Goal: Communication & Community: Answer question/provide support

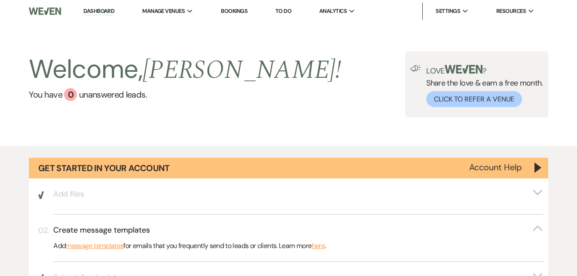
click at [236, 9] on link "Bookings" at bounding box center [234, 10] width 27 height 7
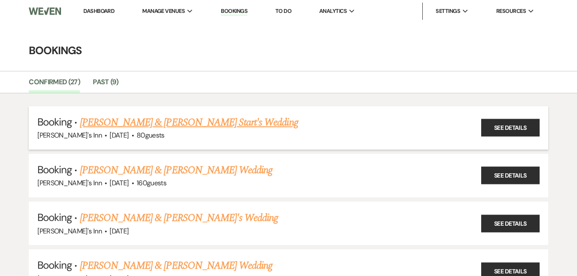
click at [144, 124] on link "[PERSON_NAME] & [PERSON_NAME] Start's Wedding" at bounding box center [189, 122] width 218 height 15
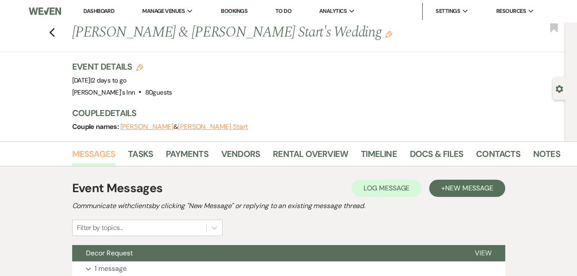
click at [99, 155] on link "Messages" at bounding box center [93, 156] width 43 height 19
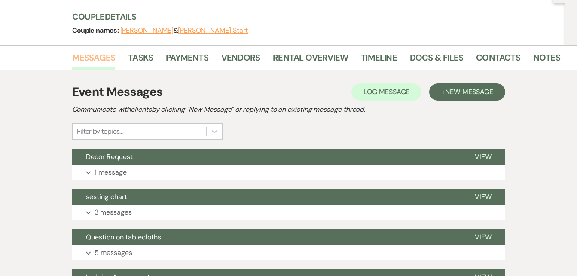
scroll to position [97, 0]
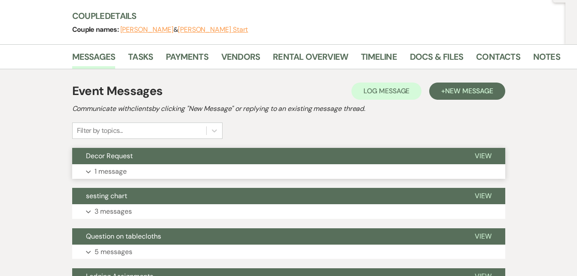
click at [117, 175] on p "1 message" at bounding box center [111, 171] width 32 height 11
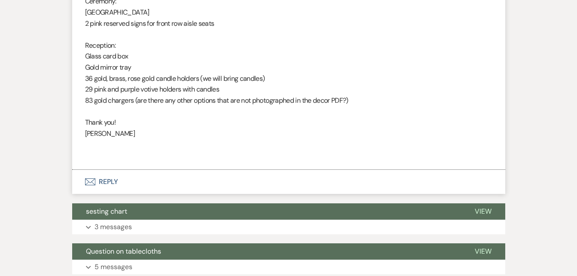
scroll to position [384, 0]
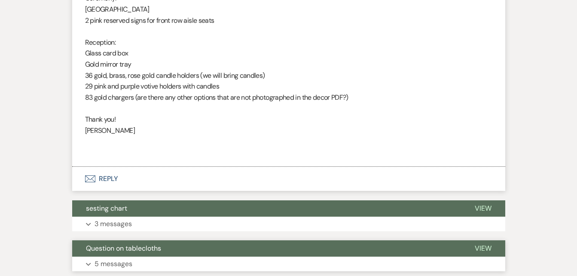
click at [120, 261] on p "5 messages" at bounding box center [114, 263] width 38 height 11
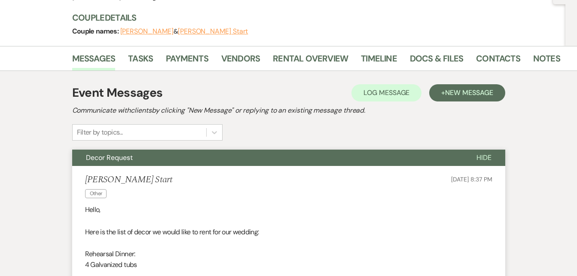
scroll to position [93, 0]
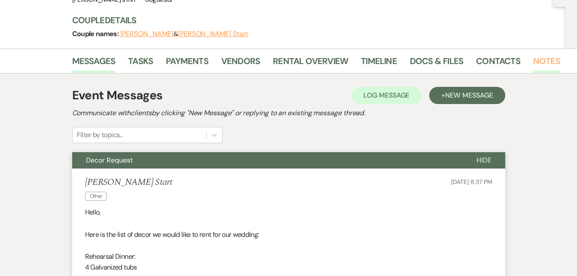
click at [544, 65] on link "Notes" at bounding box center [547, 63] width 27 height 19
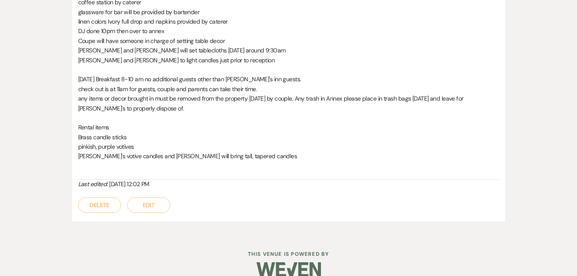
scroll to position [636, 0]
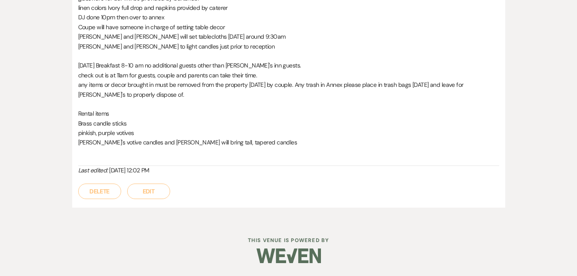
click at [155, 191] on button "Edit" at bounding box center [148, 191] width 43 height 15
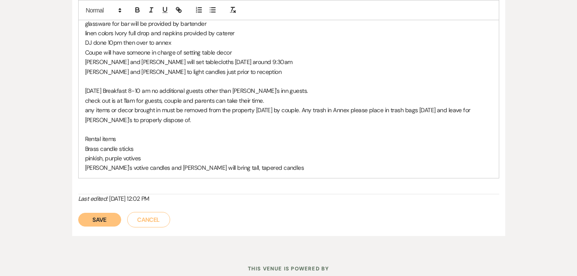
click at [248, 168] on p "[PERSON_NAME]'s votive candles and [PERSON_NAME] will bring tall, tapered candl…" at bounding box center [289, 167] width 408 height 9
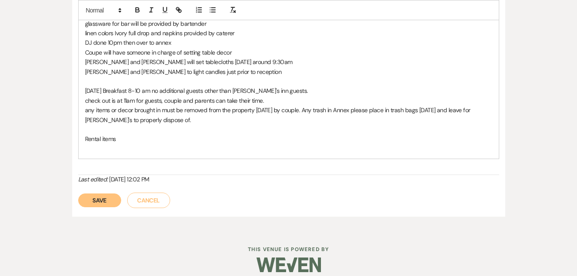
scroll to position [635, 0]
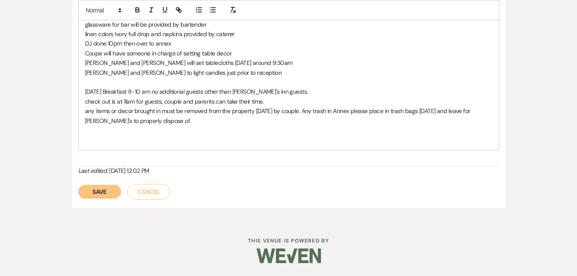
click at [101, 191] on button "Save" at bounding box center [99, 192] width 43 height 14
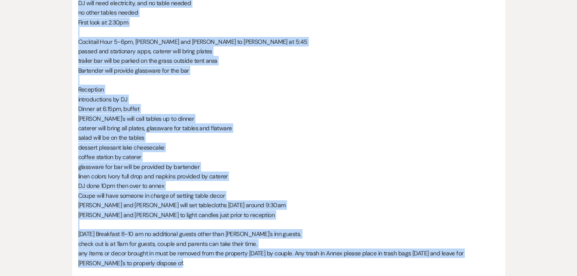
scroll to position [423, 0]
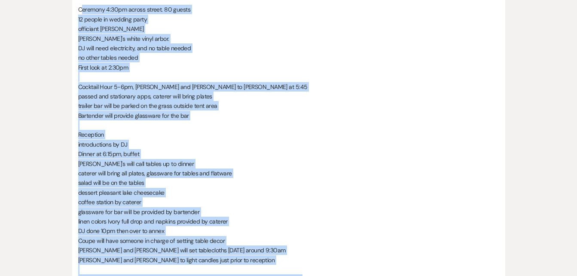
drag, startPoint x: 161, startPoint y: 135, endPoint x: 83, endPoint y: 2, distance: 154.3
click at [83, 2] on div "Hi [PERSON_NAME] and [PERSON_NAME], If you could please review and let me know …" at bounding box center [288, 72] width 421 height 538
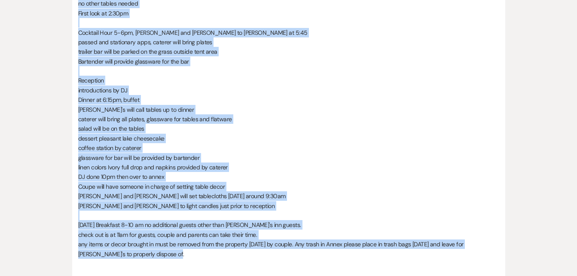
scroll to position [480, 0]
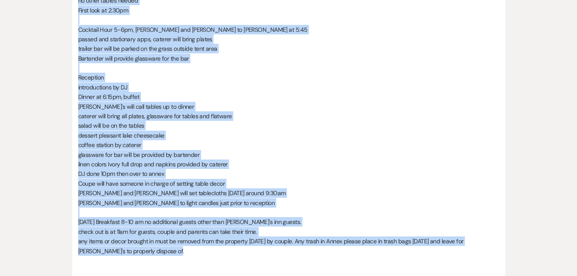
click at [409, 188] on p "Coupe will have someone in charge of setting table decor" at bounding box center [288, 183] width 421 height 9
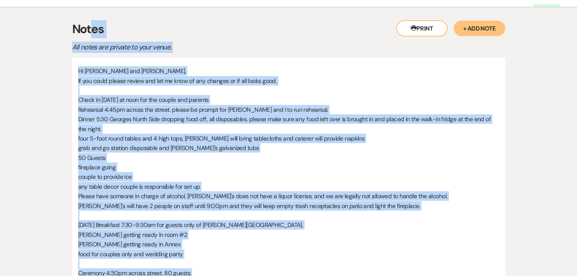
scroll to position [153, 0]
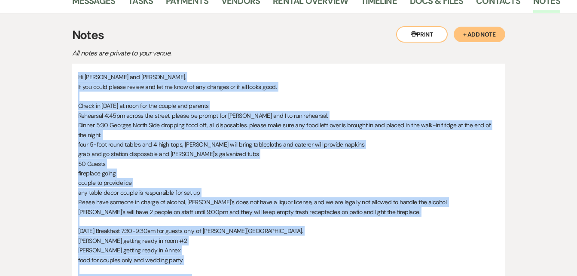
drag, startPoint x: 160, startPoint y: 252, endPoint x: 73, endPoint y: 73, distance: 198.7
copy div "Hi [PERSON_NAME] and [PERSON_NAME], If you could please review and let me know …"
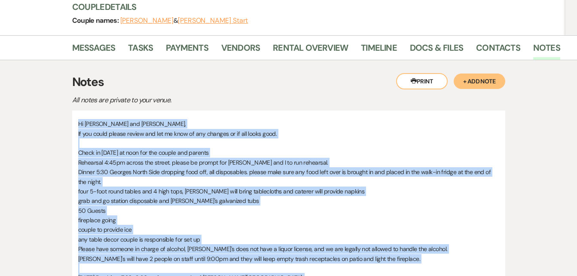
scroll to position [104, 0]
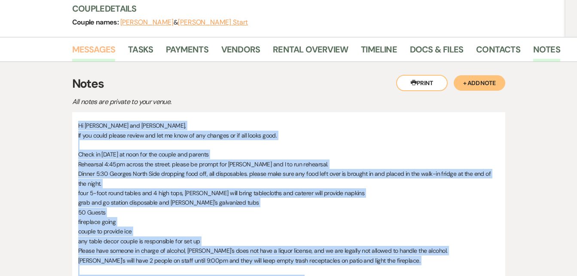
click at [98, 47] on link "Messages" at bounding box center [93, 52] width 43 height 19
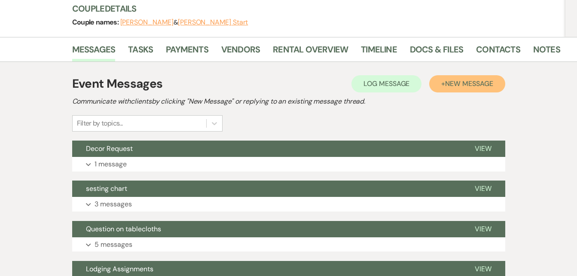
click at [448, 82] on span "New Message" at bounding box center [469, 83] width 48 height 9
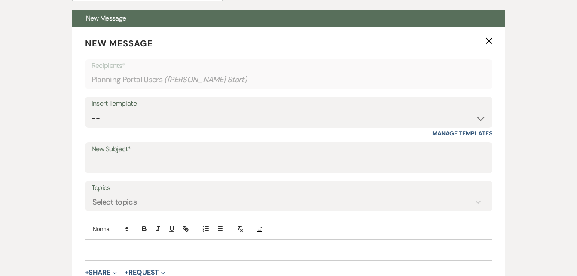
scroll to position [236, 0]
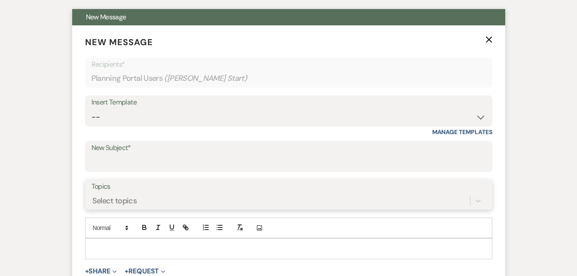
click at [122, 201] on div "Select topics" at bounding box center [289, 201] width 395 height 16
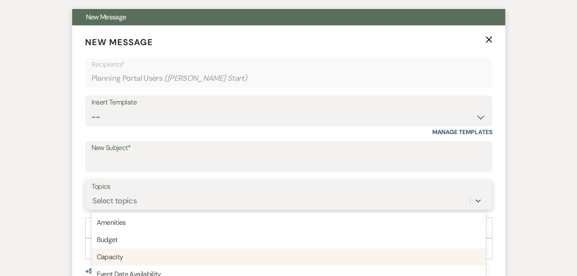
scroll to position [305, 0]
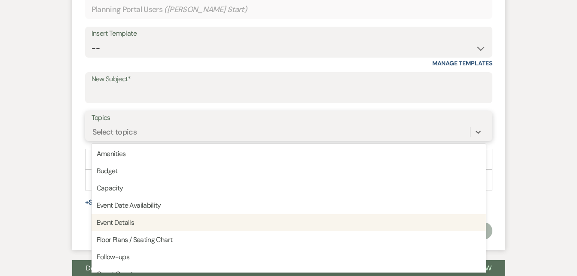
click at [117, 224] on div "Event Details" at bounding box center [289, 222] width 395 height 17
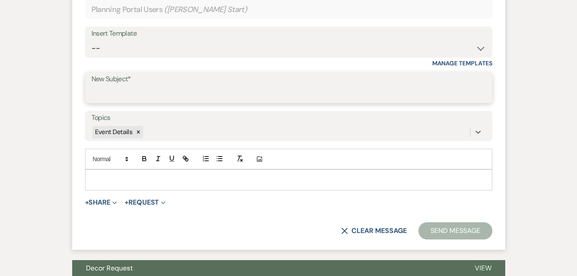
click at [133, 98] on input "New Subject*" at bounding box center [289, 94] width 395 height 17
type input "E"
type input "e"
type input "W"
type input "e"
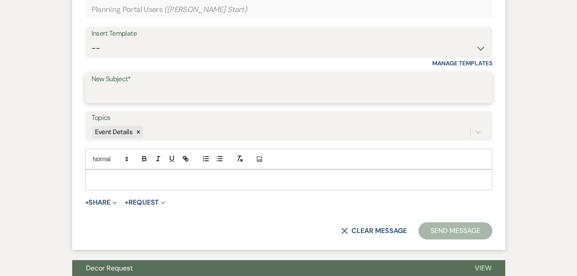
click at [127, 99] on input "New Subject*" at bounding box center [289, 94] width 395 height 17
type input "Event Details"
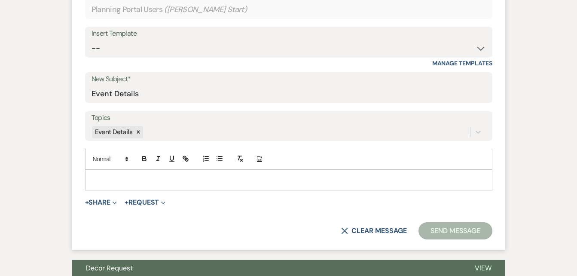
click at [109, 181] on p at bounding box center [289, 179] width 394 height 9
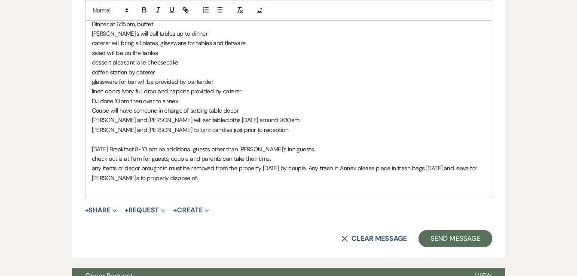
scroll to position [817, 0]
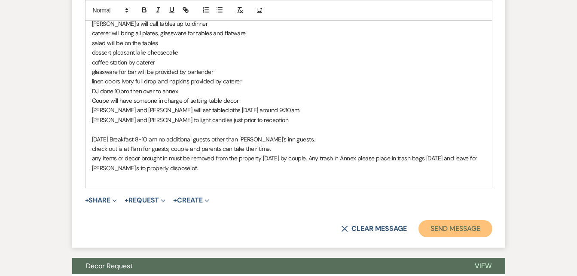
click at [442, 226] on button "Send Message" at bounding box center [456, 228] width 74 height 17
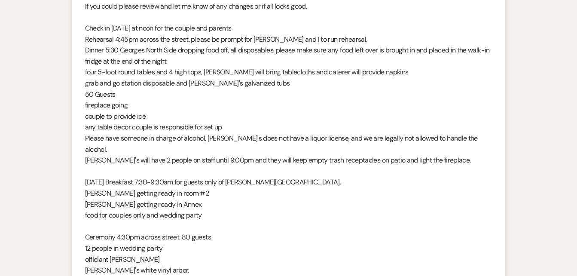
scroll to position [0, 0]
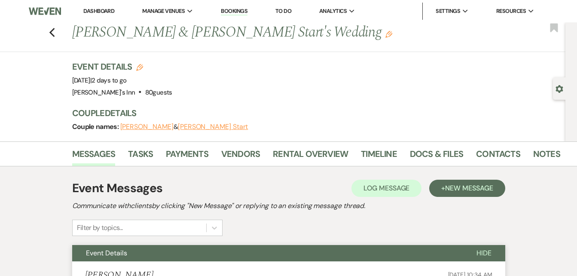
click at [230, 9] on link "Bookings" at bounding box center [234, 11] width 27 height 8
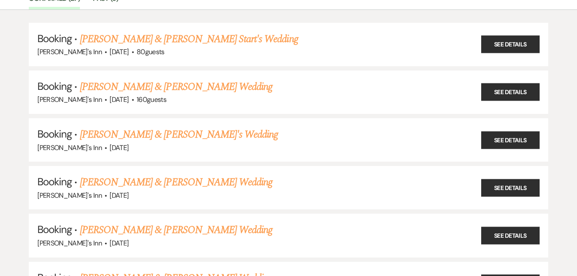
scroll to position [89, 0]
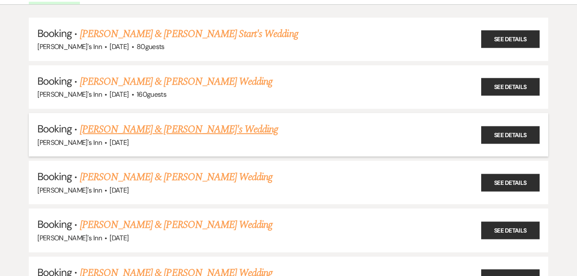
click at [138, 132] on link "[PERSON_NAME] & [PERSON_NAME]'s Wedding" at bounding box center [179, 129] width 199 height 15
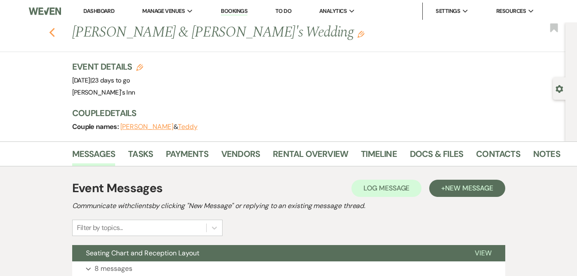
click at [55, 31] on icon "Previous" at bounding box center [52, 33] width 6 height 10
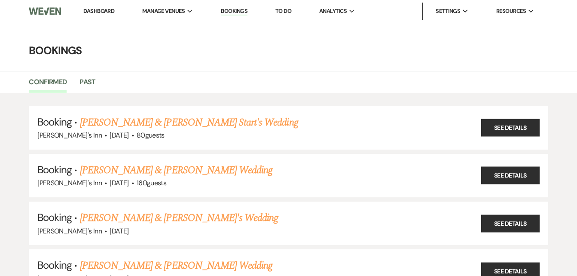
scroll to position [89, 0]
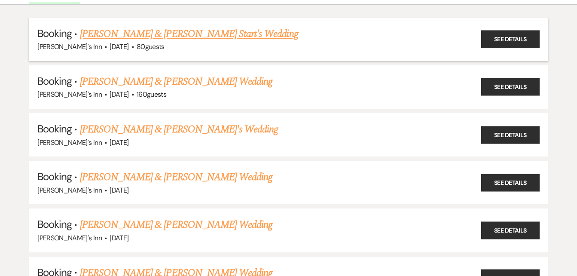
click at [151, 31] on link "[PERSON_NAME] & [PERSON_NAME] Start's Wedding" at bounding box center [189, 33] width 218 height 15
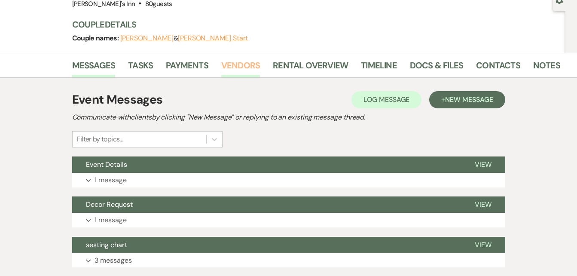
click at [236, 68] on link "Vendors" at bounding box center [240, 67] width 39 height 19
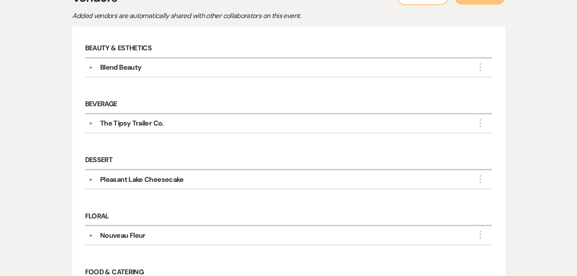
scroll to position [195, 0]
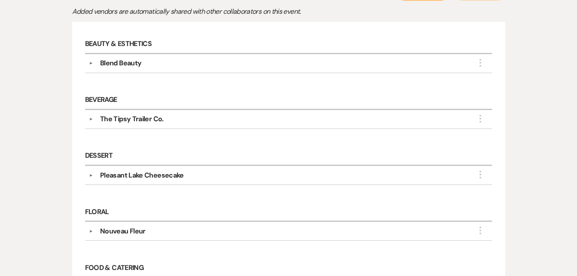
click at [568, 86] on div "Messages Tasks Payments Vendors Rental Overview Timeline Docs & Files Contacts …" at bounding box center [288, 265] width 577 height 637
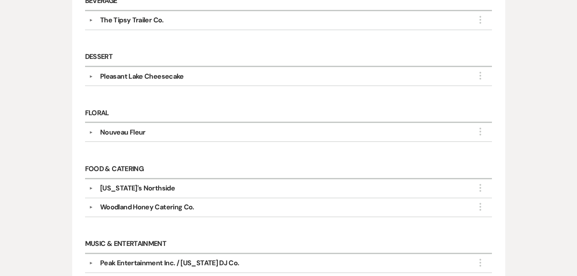
scroll to position [295, 0]
